Goal: Check status: Check status

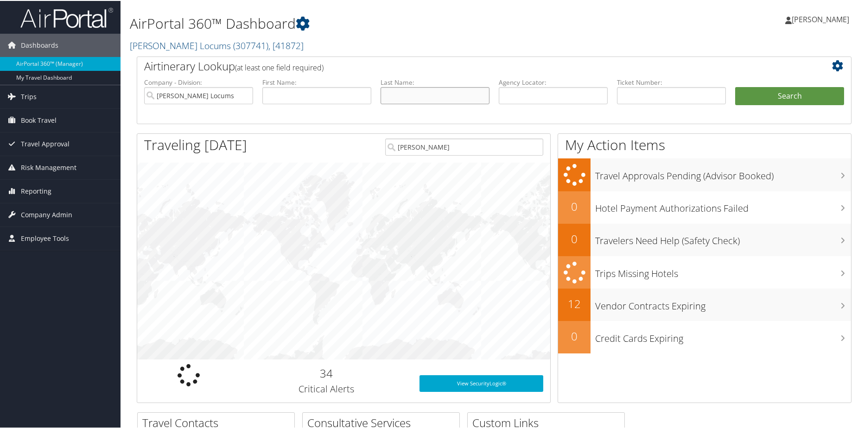
click at [425, 95] on input "text" at bounding box center [435, 94] width 109 height 17
type input "[PERSON_NAME]"
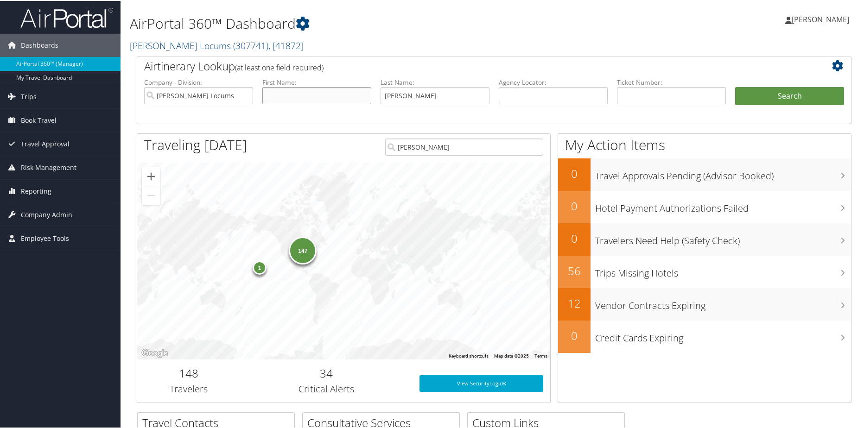
click at [332, 96] on input "text" at bounding box center [316, 94] width 109 height 17
type input "[PERSON_NAME]"
click at [735, 86] on button "Search" at bounding box center [789, 95] width 109 height 19
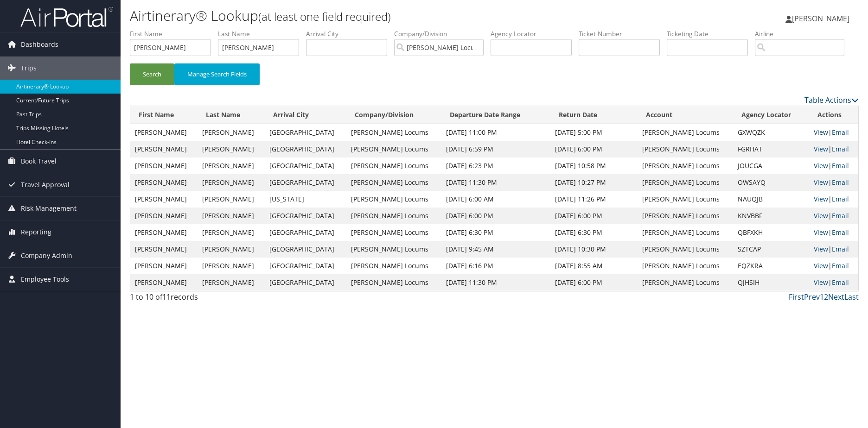
click at [814, 137] on link "View" at bounding box center [821, 132] width 14 height 9
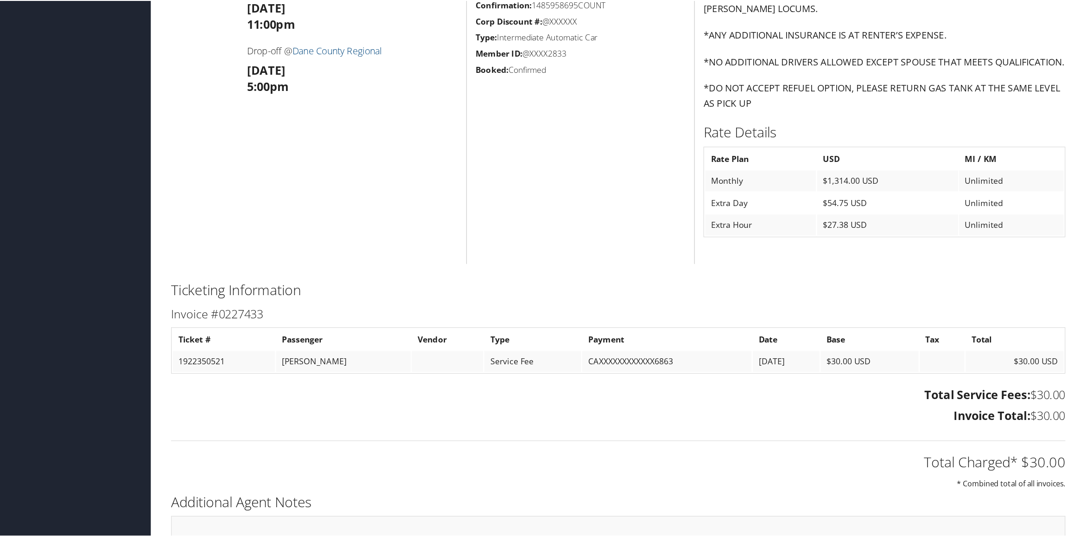
scroll to position [185, 0]
